Goal: Information Seeking & Learning: Learn about a topic

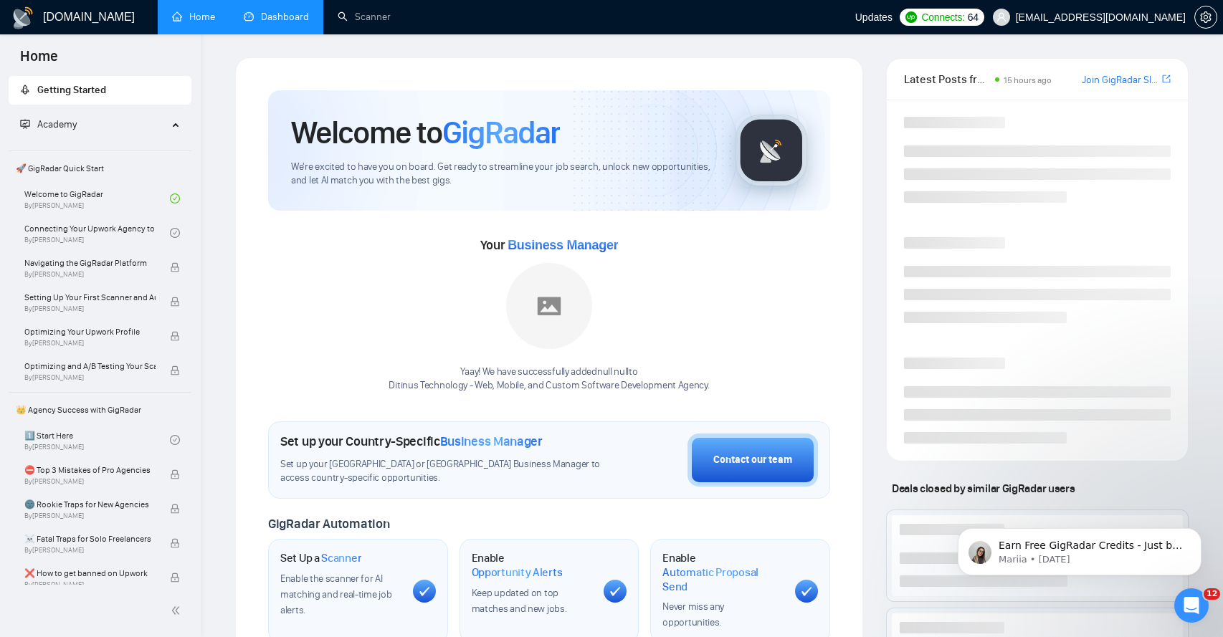
click at [269, 18] on link "Dashboard" at bounding box center [276, 17] width 65 height 12
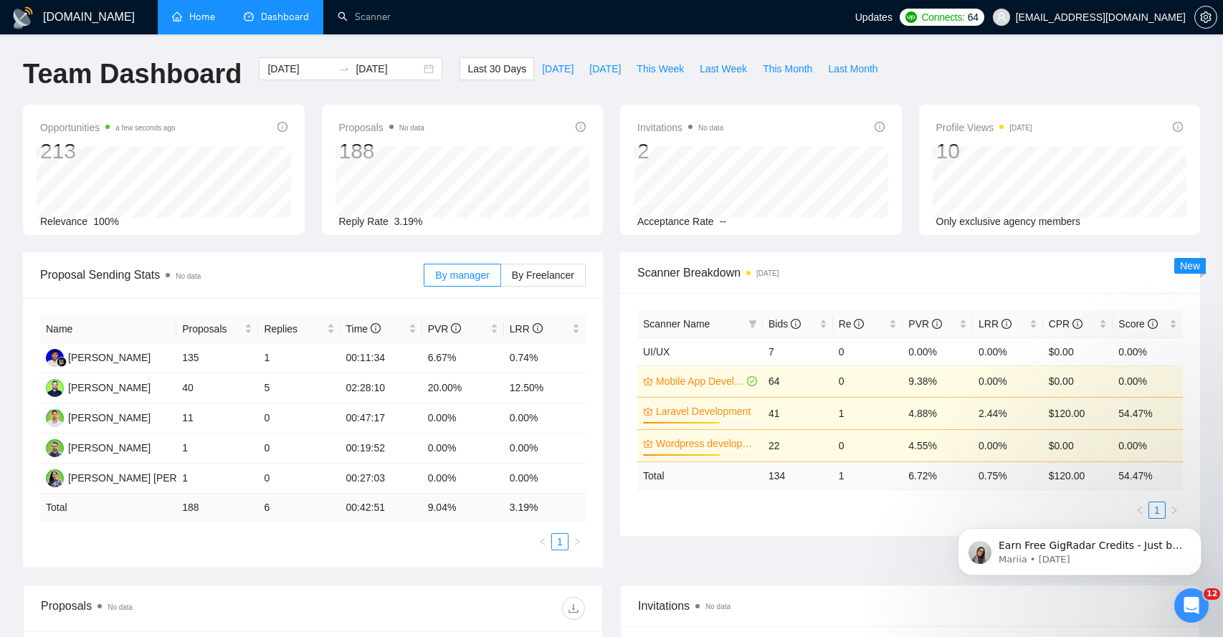
click at [194, 11] on link "Home" at bounding box center [193, 17] width 43 height 12
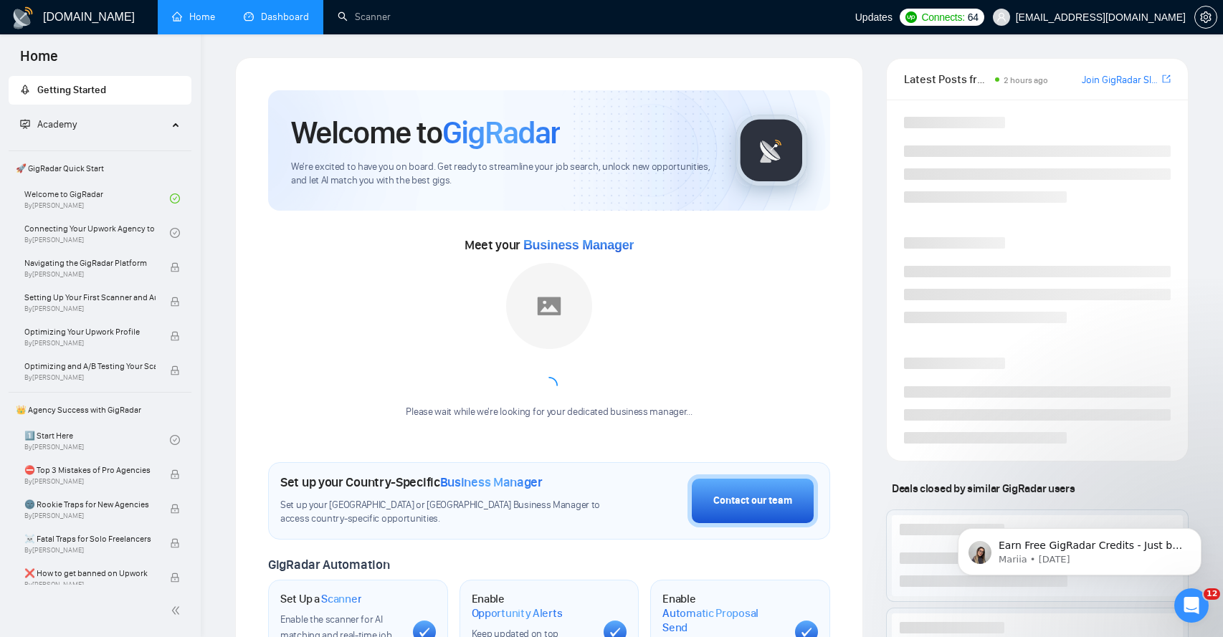
click at [264, 16] on link "Dashboard" at bounding box center [276, 17] width 65 height 12
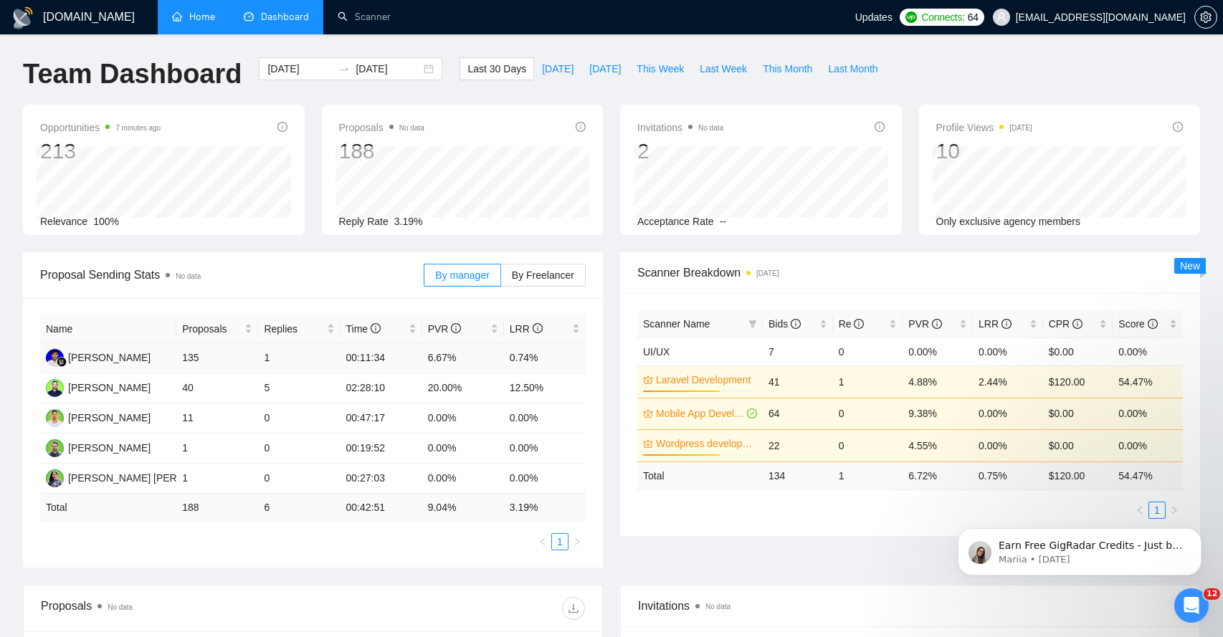
click at [193, 358] on td "135" at bounding box center [217, 358] width 82 height 30
click at [191, 353] on td "135" at bounding box center [217, 358] width 82 height 30
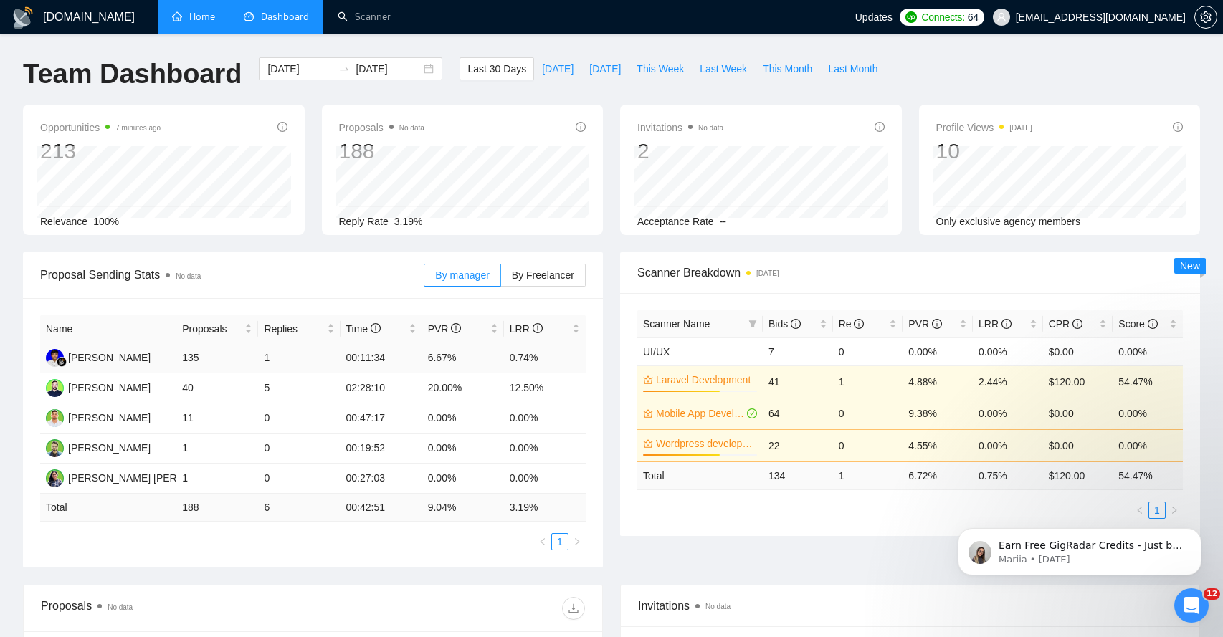
click at [267, 358] on td "1" at bounding box center [299, 358] width 82 height 30
click at [363, 358] on td "00:11:34" at bounding box center [381, 358] width 82 height 30
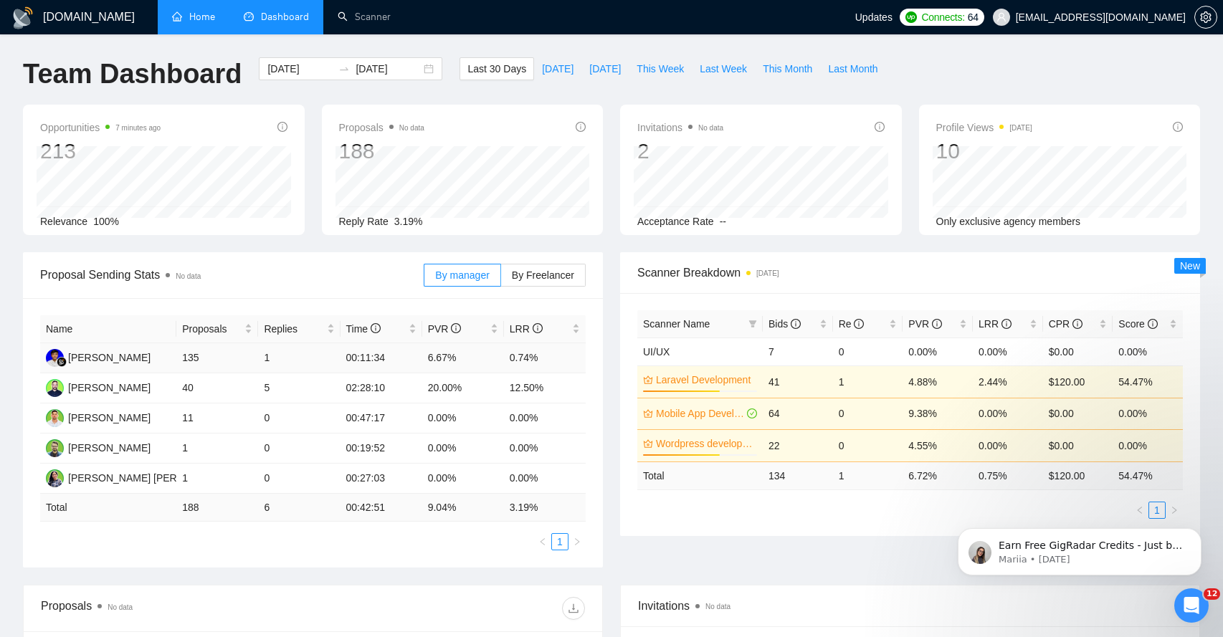
click at [440, 361] on td "6.67%" at bounding box center [463, 358] width 82 height 30
click at [188, 391] on td "40" at bounding box center [217, 388] width 82 height 30
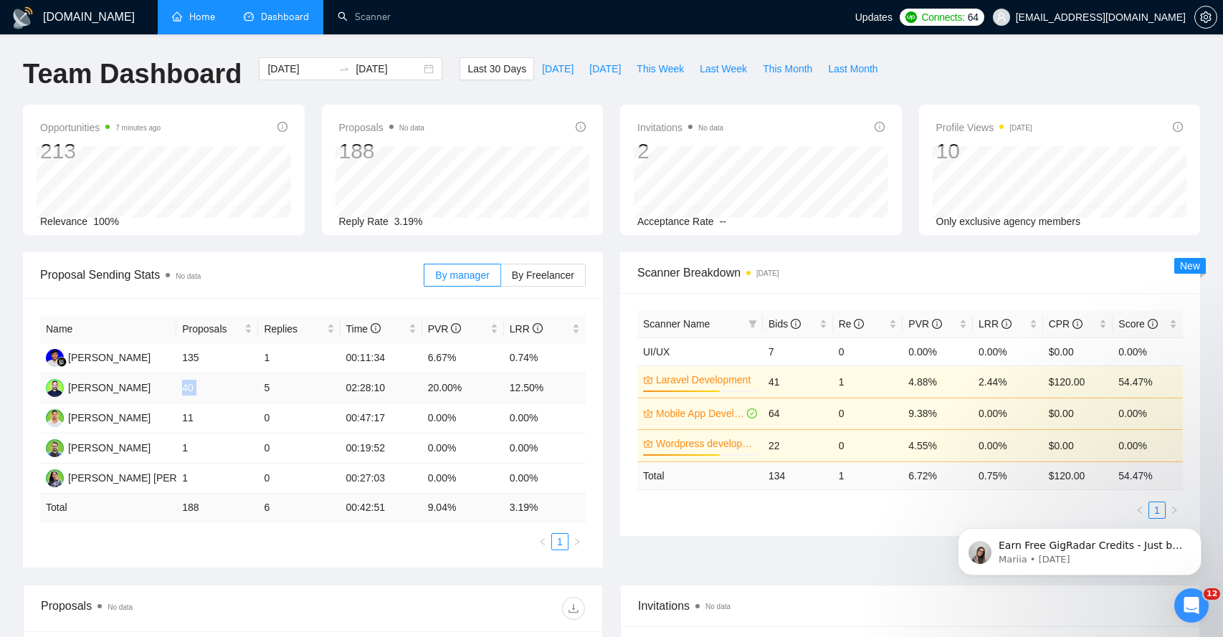
click at [188, 391] on td "40" at bounding box center [217, 388] width 82 height 30
click at [262, 394] on td "5" at bounding box center [299, 388] width 82 height 30
click at [182, 390] on td "40" at bounding box center [217, 388] width 82 height 30
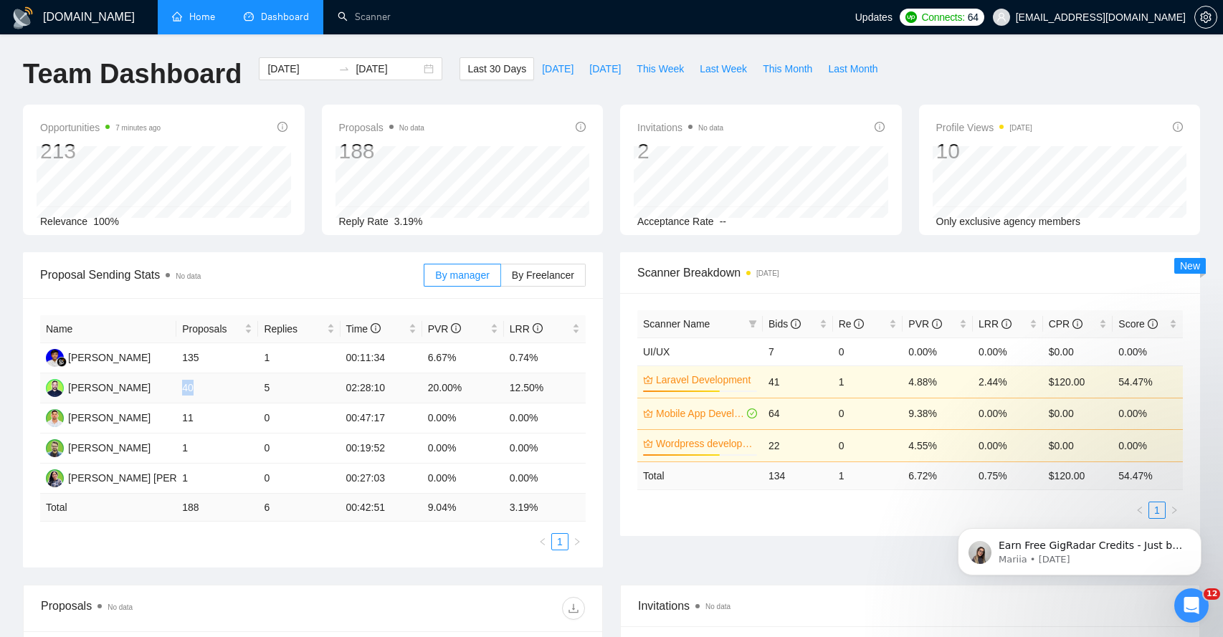
click at [182, 390] on td "40" at bounding box center [217, 388] width 82 height 30
click at [254, 390] on td "40" at bounding box center [217, 388] width 82 height 30
click at [257, 389] on td "40" at bounding box center [217, 388] width 82 height 30
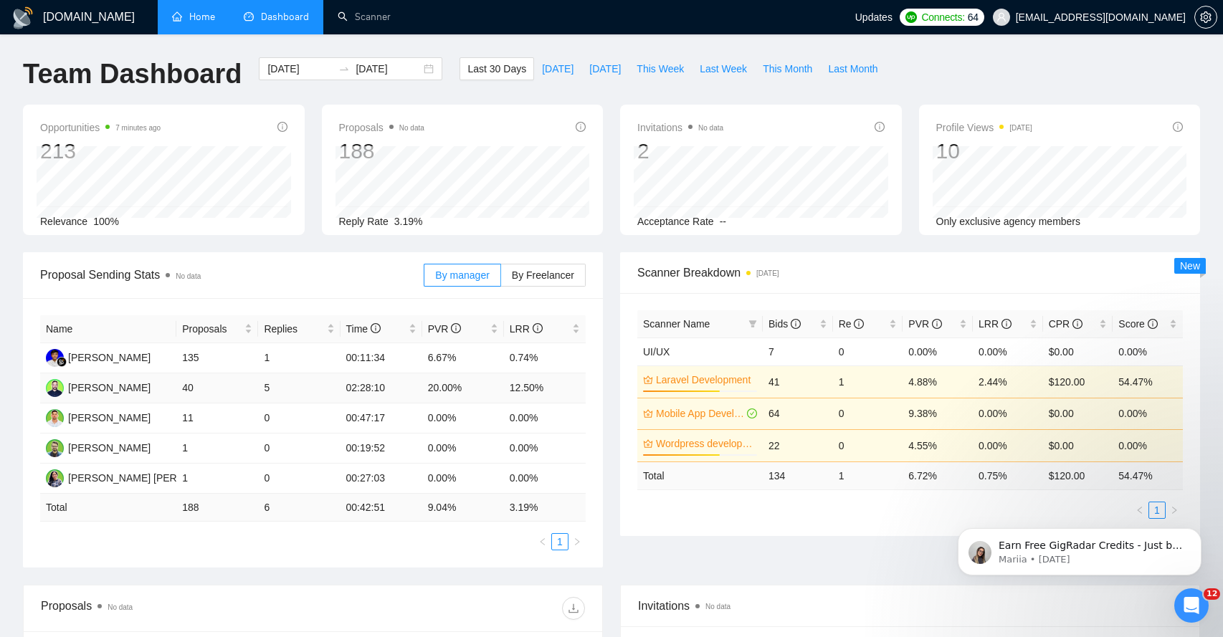
click at [257, 389] on td "40" at bounding box center [217, 388] width 82 height 30
drag, startPoint x: 276, startPoint y: 391, endPoint x: 255, endPoint y: 388, distance: 20.9
click at [255, 388] on tr "[PERSON_NAME] 40 5 02:28:10 20.00% 12.50%" at bounding box center [312, 388] width 545 height 30
click at [348, 388] on td "02:28:10" at bounding box center [381, 388] width 82 height 30
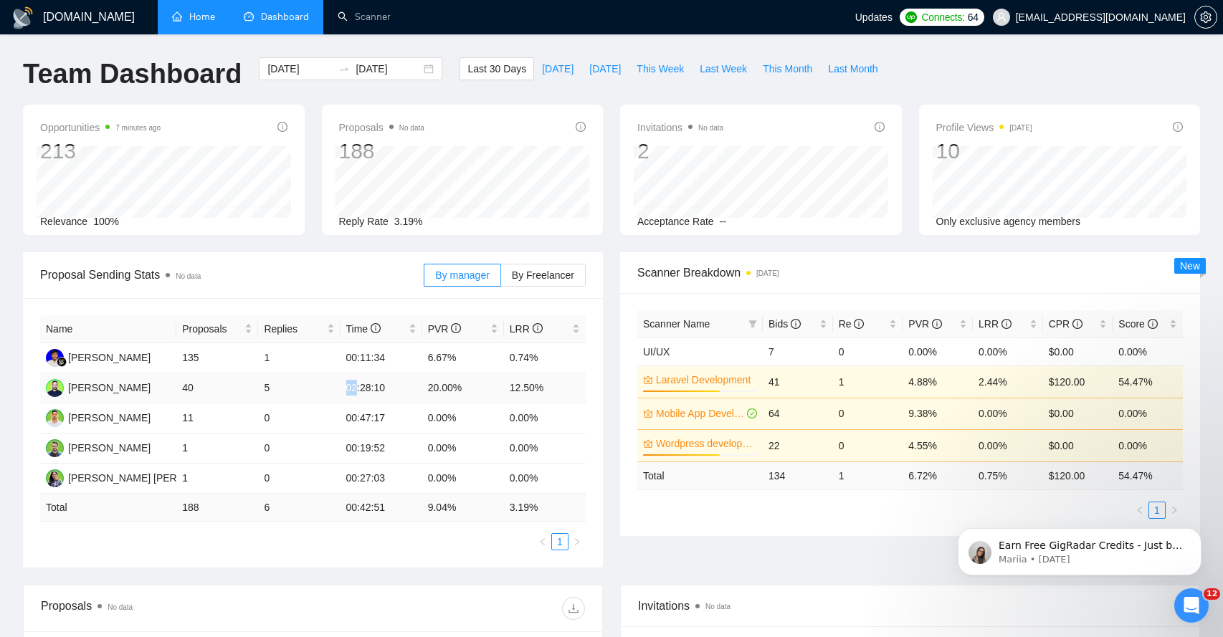
click at [348, 388] on td "02:28:10" at bounding box center [381, 388] width 82 height 30
click at [416, 388] on td "02:28:10" at bounding box center [381, 388] width 82 height 30
click at [434, 385] on td "20.00%" at bounding box center [463, 388] width 82 height 30
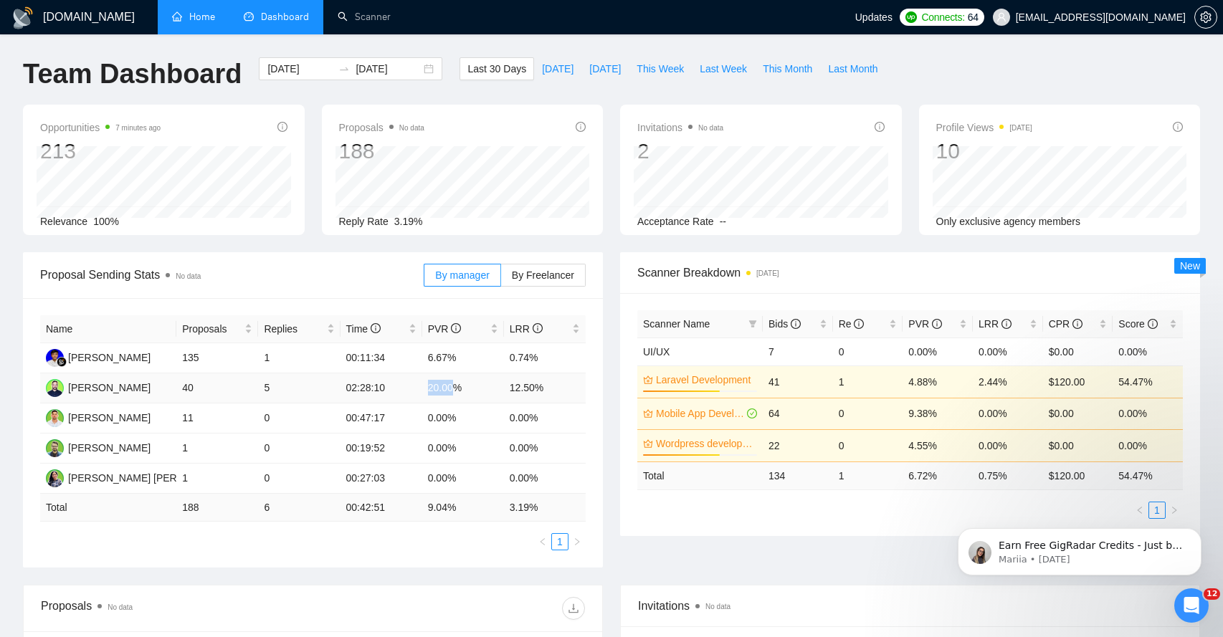
click at [434, 385] on td "20.00%" at bounding box center [463, 388] width 82 height 30
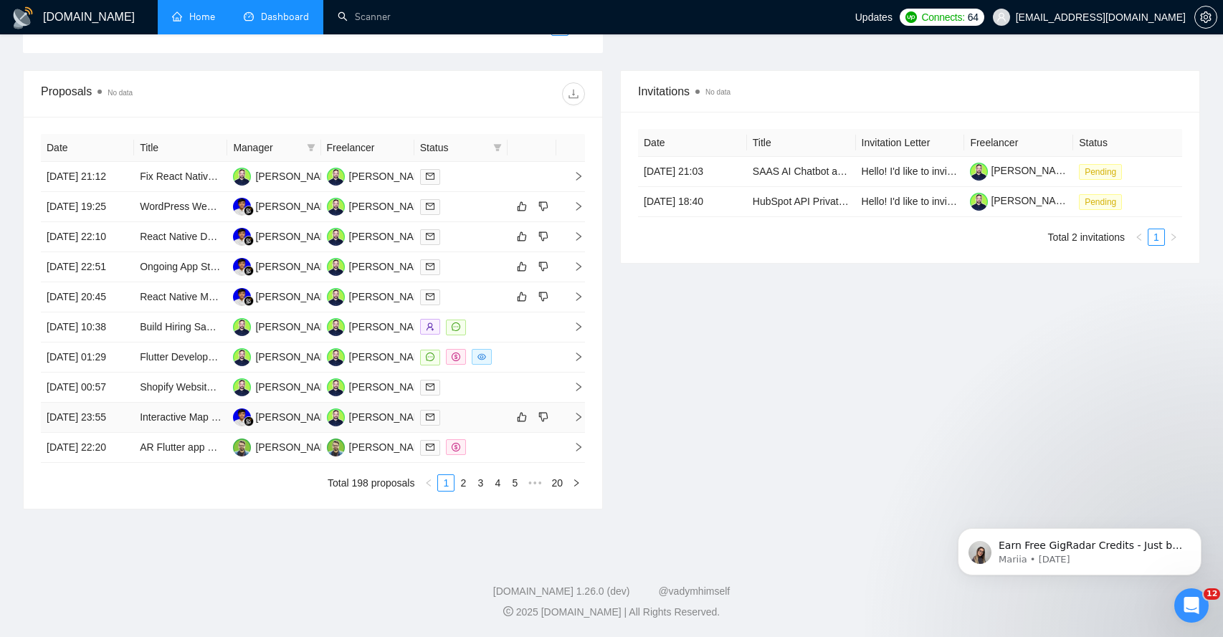
scroll to position [650, 0]
click at [460, 489] on link "2" at bounding box center [463, 483] width 16 height 16
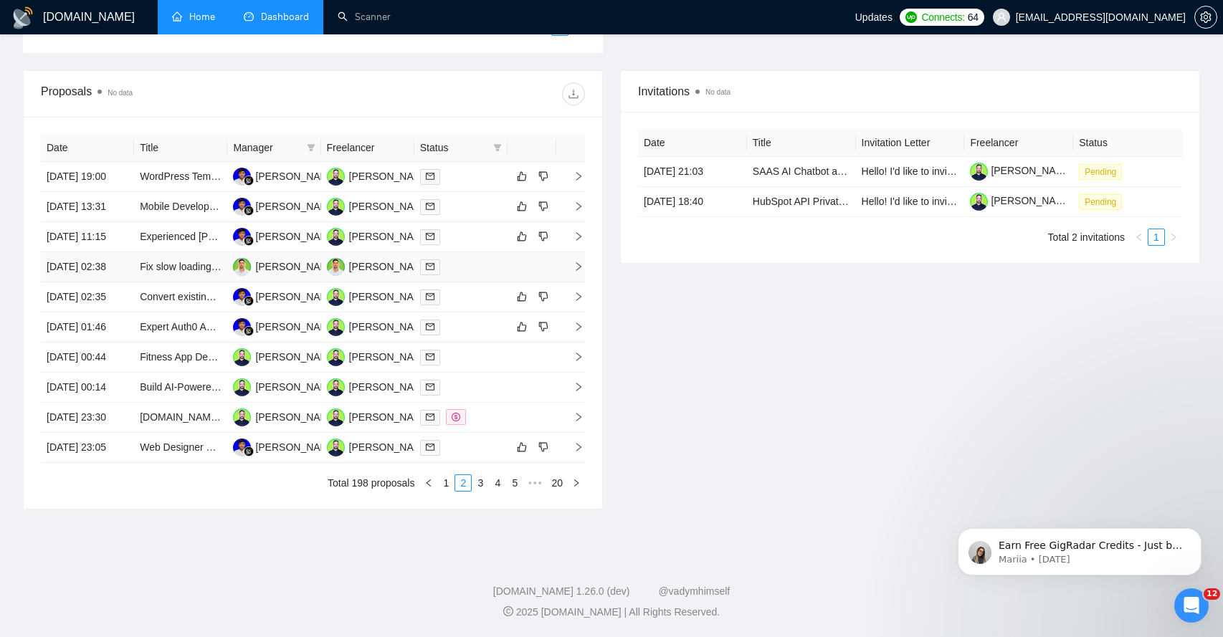
scroll to position [650, 0]
click at [485, 480] on link "3" at bounding box center [480, 483] width 16 height 16
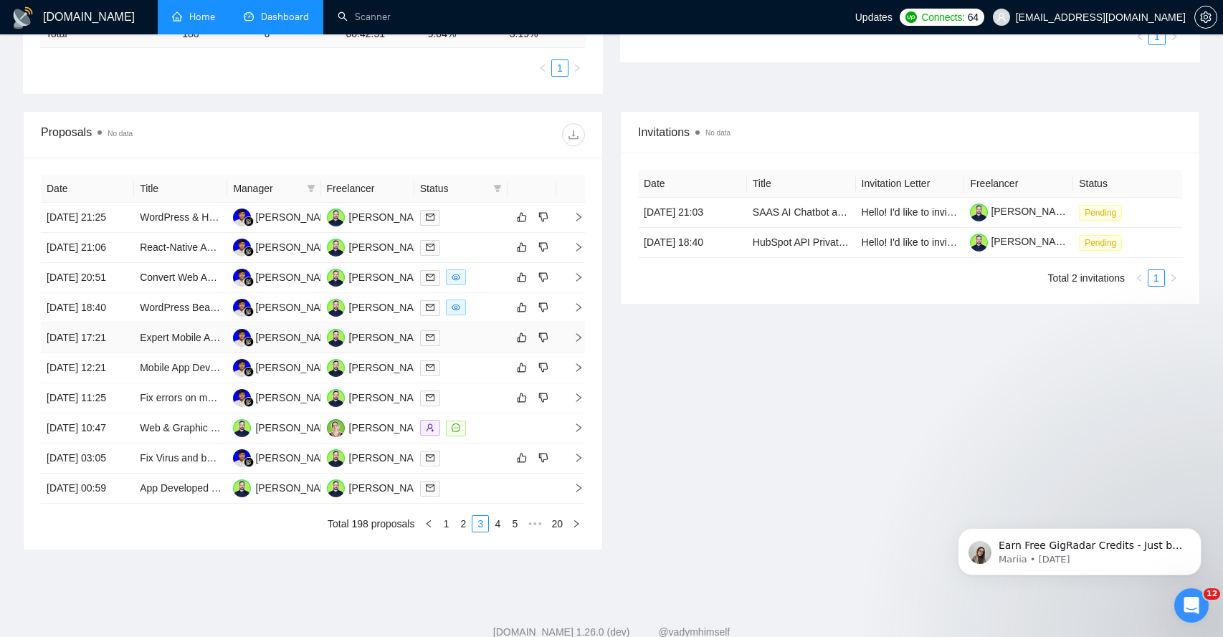
scroll to position [472, 0]
click at [577, 284] on icon "right" at bounding box center [578, 279] width 10 height 10
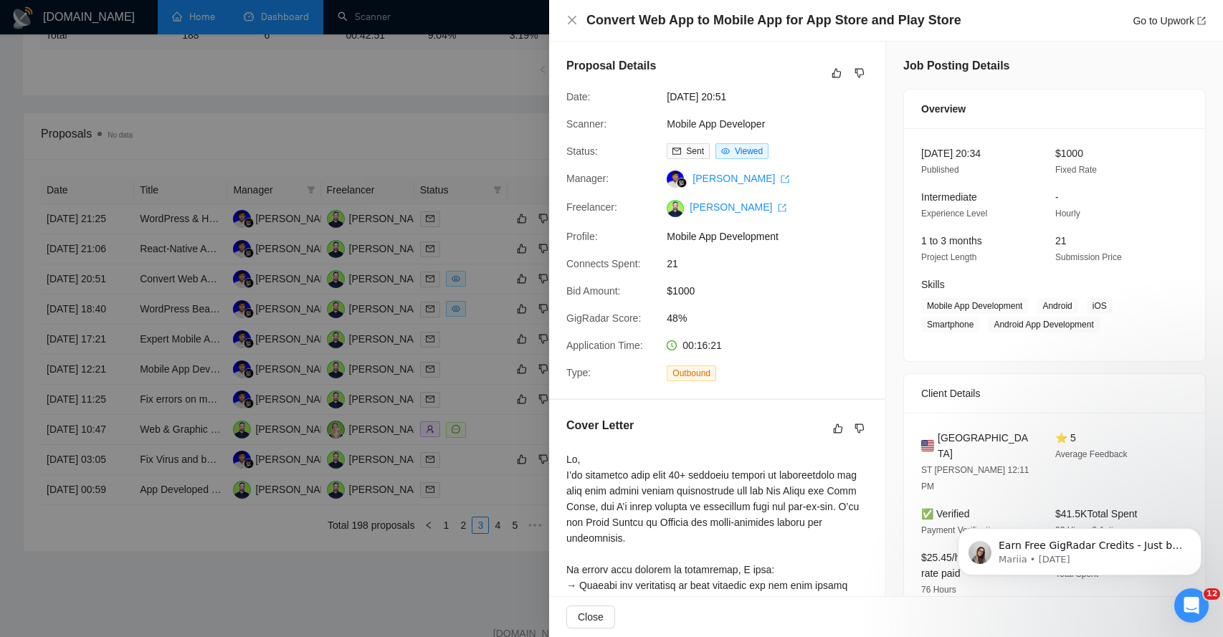
scroll to position [0, 0]
click at [677, 22] on h4 "Convert Web App to Mobile App for App Store and Play Store" at bounding box center [773, 20] width 375 height 18
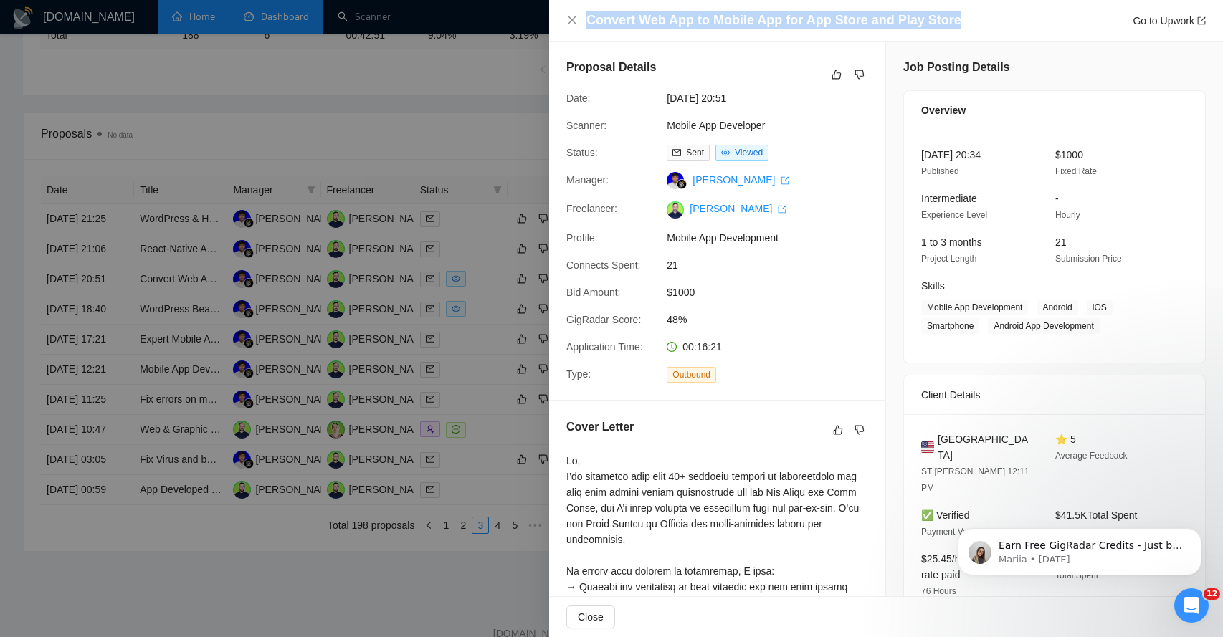
click at [677, 22] on h4 "Convert Web App to Mobile App for App Store and Play Store" at bounding box center [773, 20] width 375 height 18
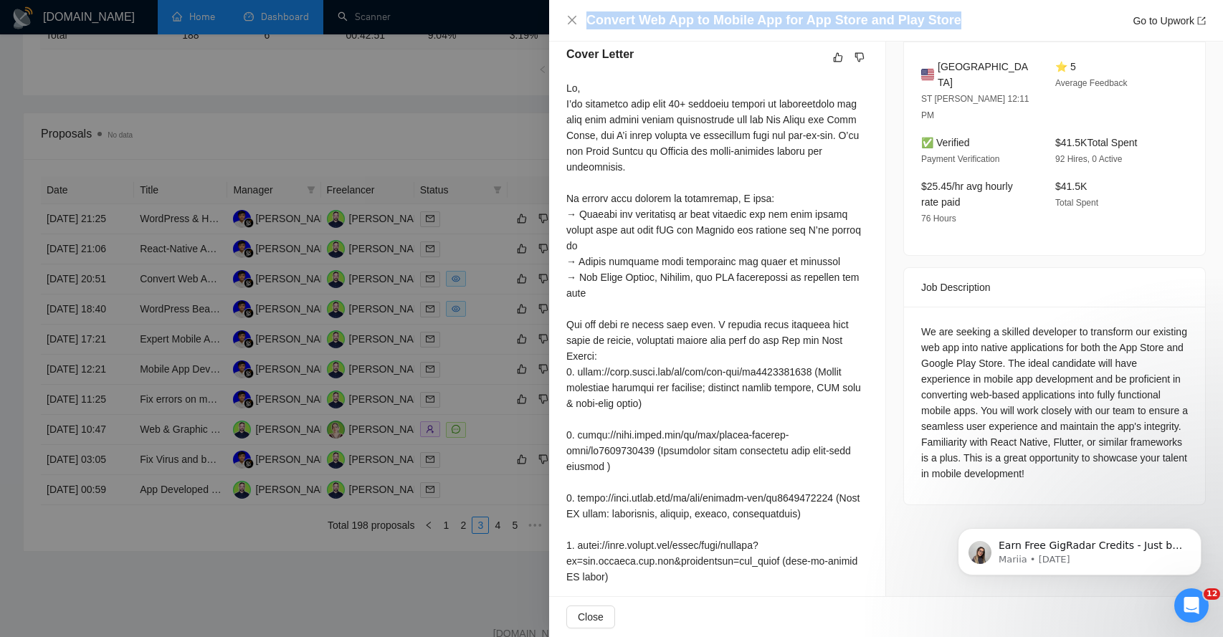
scroll to position [378, 0]
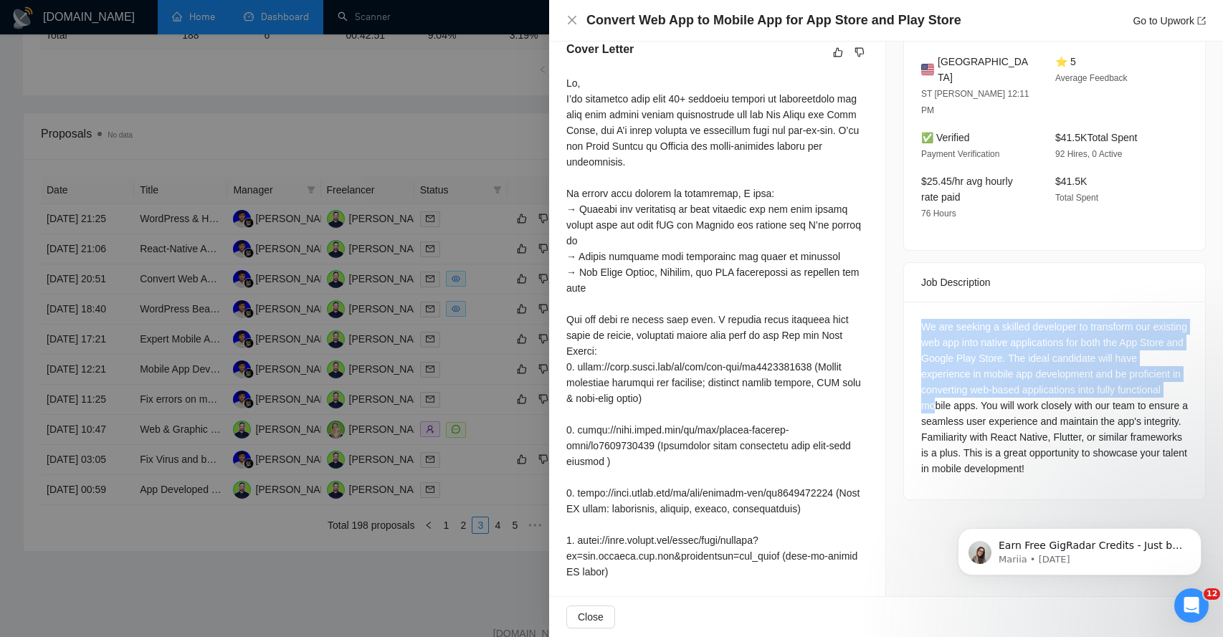
drag, startPoint x: 953, startPoint y: 271, endPoint x: 984, endPoint y: 378, distance: 111.4
click at [984, 378] on div "We are seeking a skilled developer to transform our existing web app into nativ…" at bounding box center [1054, 401] width 301 height 198
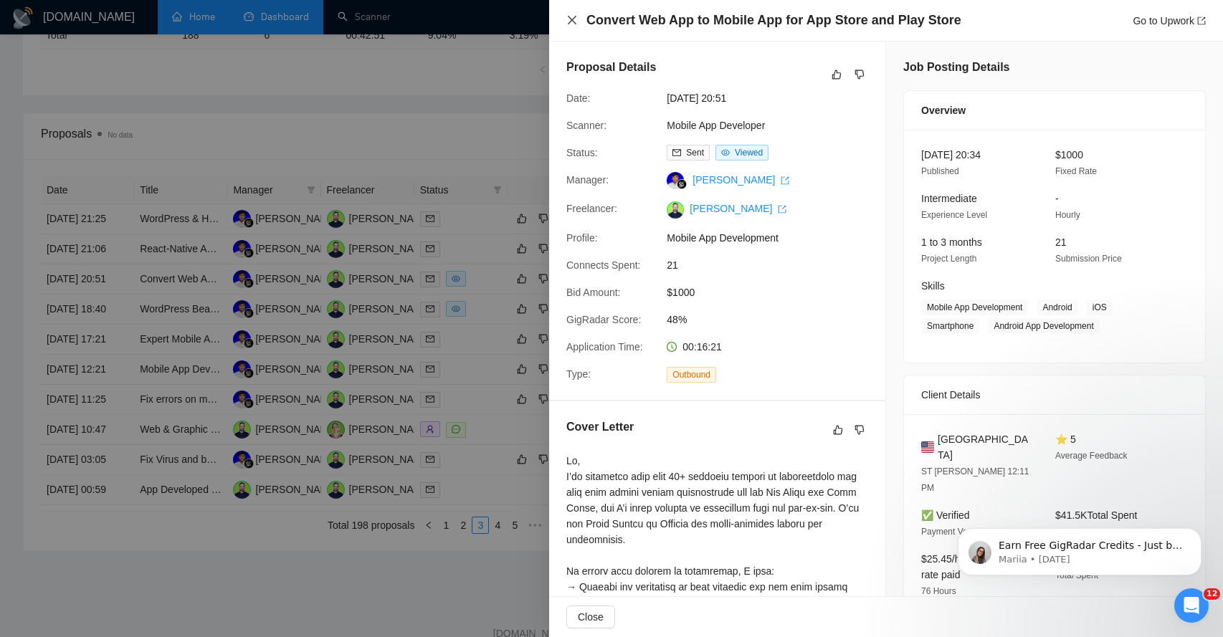
click at [575, 17] on icon "close" at bounding box center [572, 20] width 9 height 9
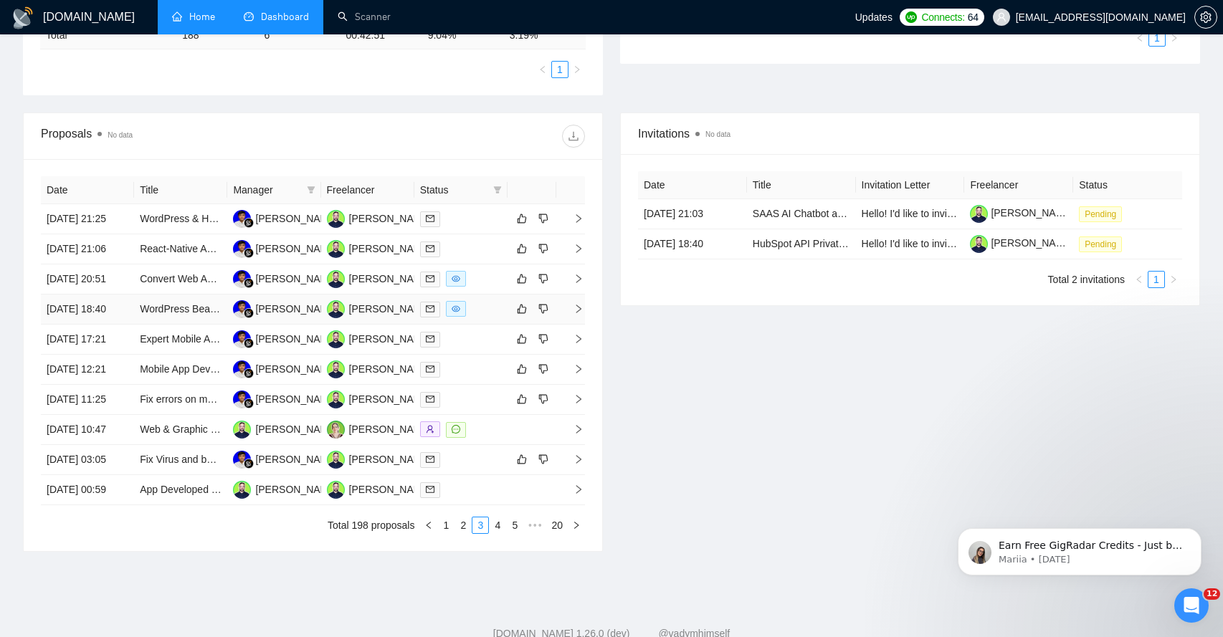
click at [573, 314] on span "right" at bounding box center [573, 309] width 22 height 10
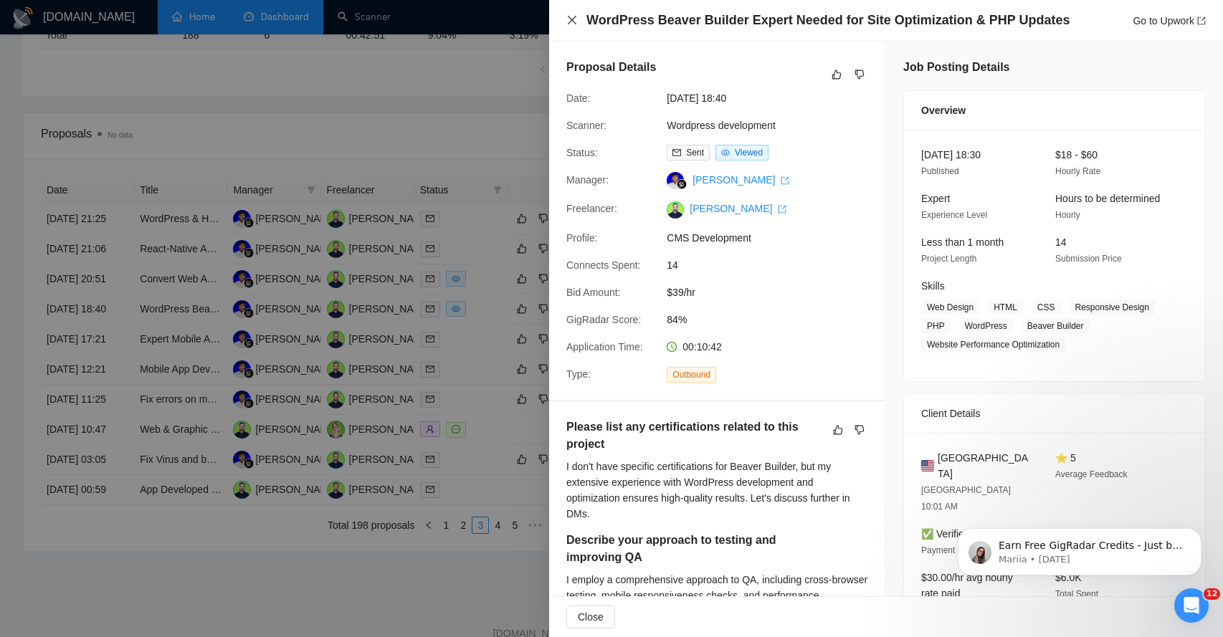
click at [571, 18] on icon "close" at bounding box center [571, 19] width 11 height 11
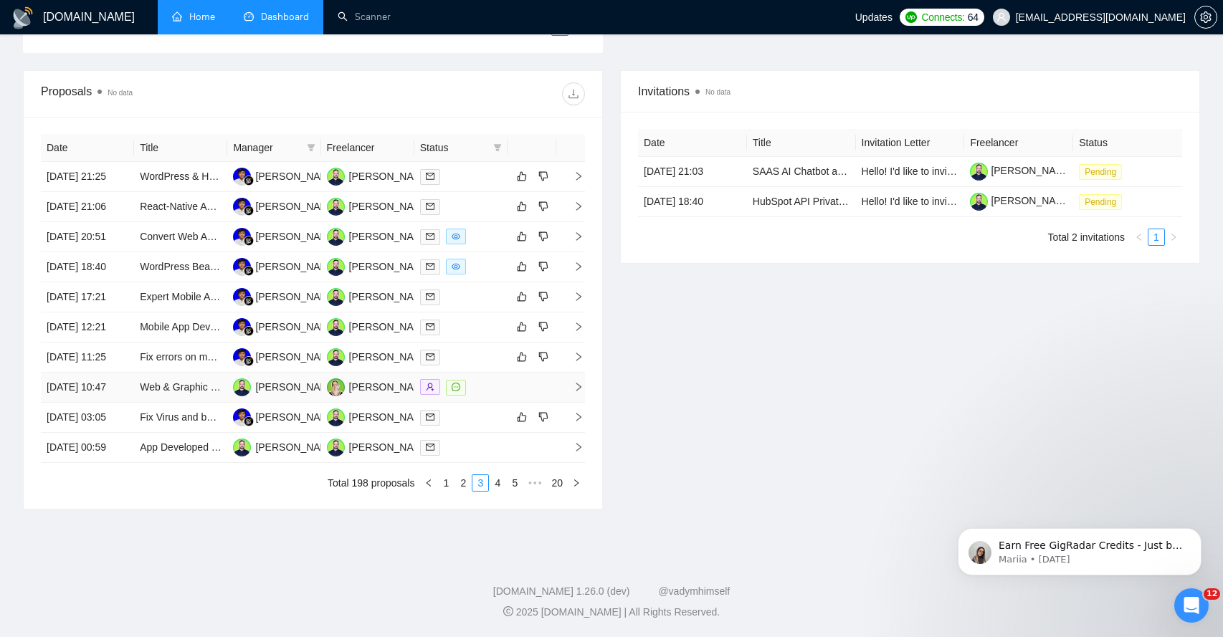
scroll to position [650, 0]
click at [495, 482] on link "4" at bounding box center [498, 483] width 16 height 16
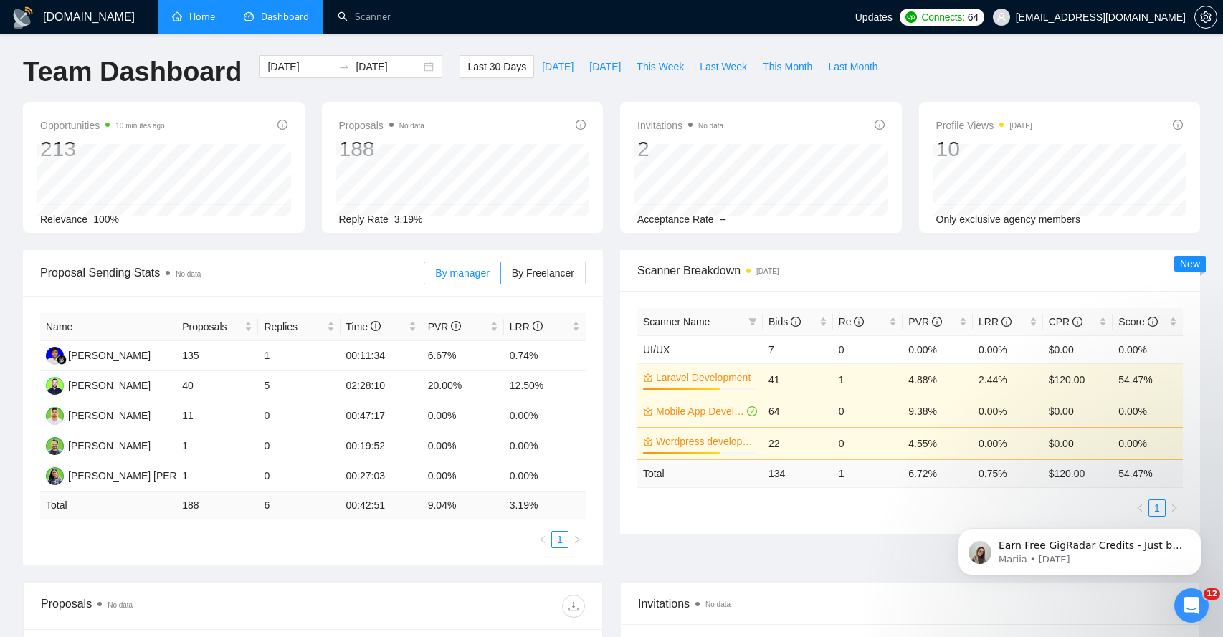
scroll to position [0, 0]
click at [213, 12] on link "Home" at bounding box center [193, 17] width 43 height 12
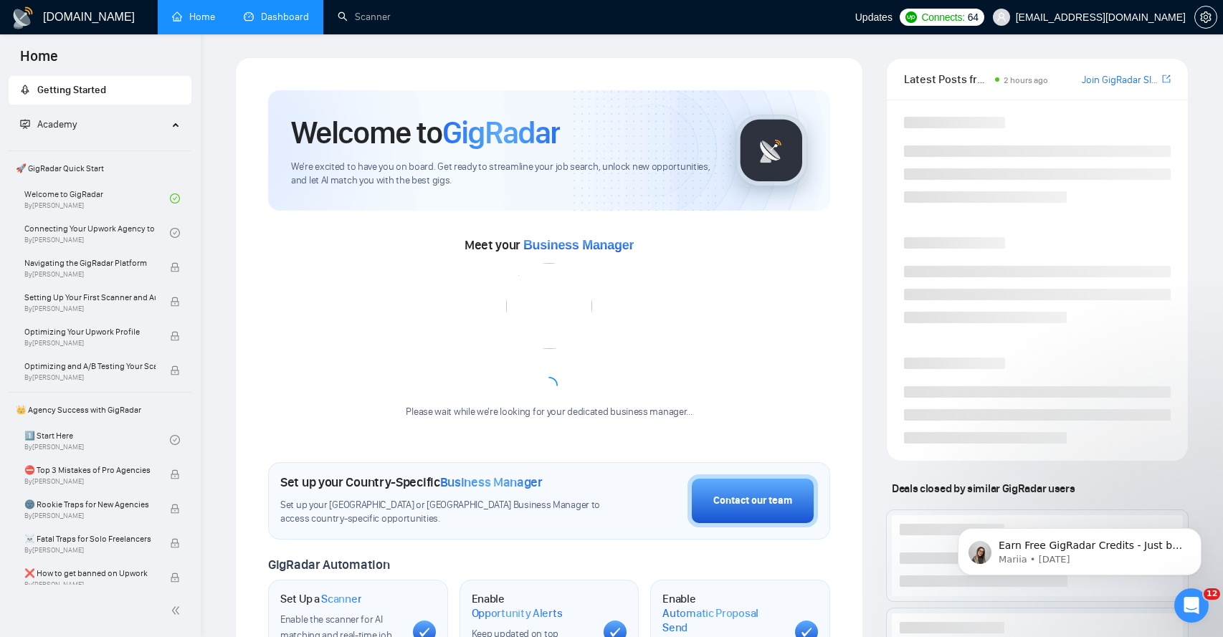
click at [274, 18] on link "Dashboard" at bounding box center [276, 17] width 65 height 12
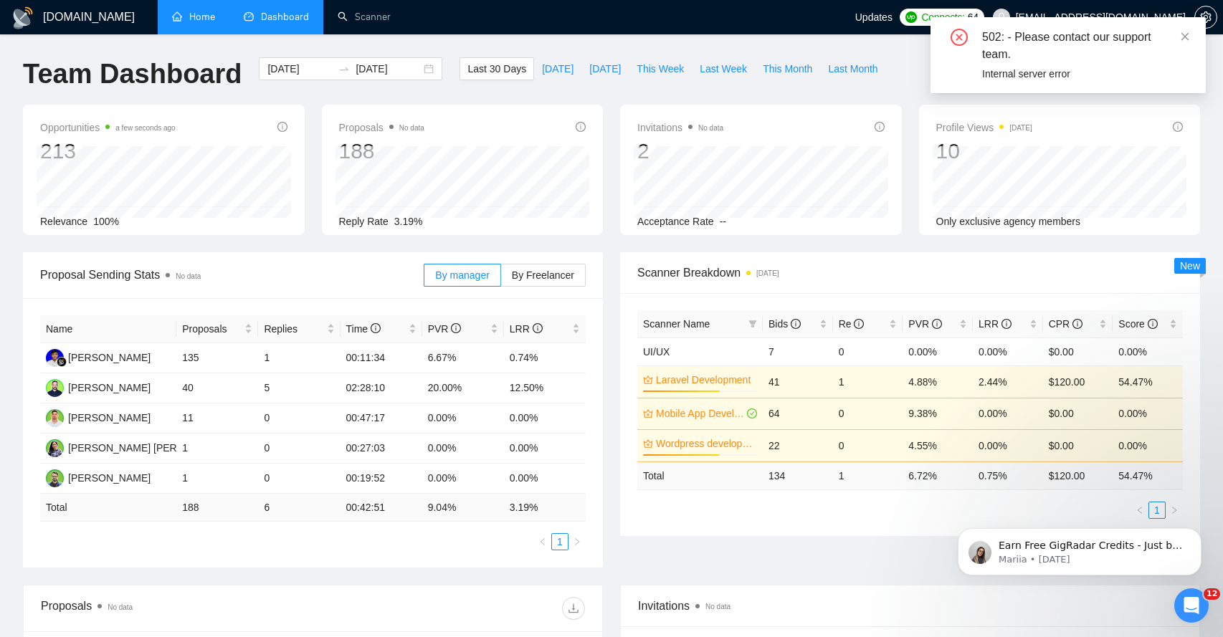
click at [200, 22] on link "Home" at bounding box center [193, 17] width 43 height 12
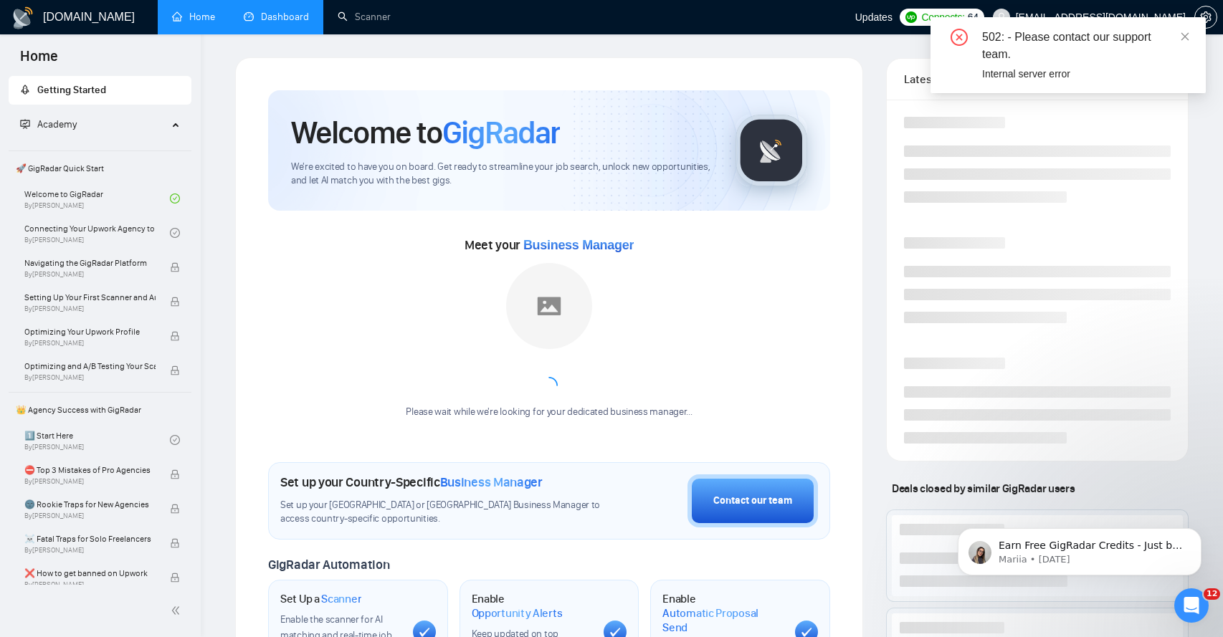
click at [270, 18] on link "Dashboard" at bounding box center [276, 17] width 65 height 12
